Goal: Navigation & Orientation: Understand site structure

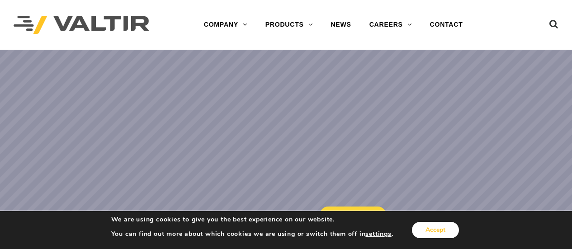
click at [422, 228] on button "Accept" at bounding box center [435, 230] width 47 height 16
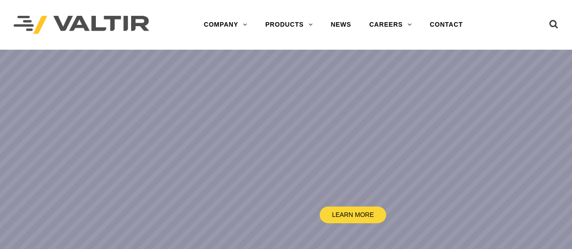
scroll to position [45, 0]
